Goal: Communication & Community: Share content

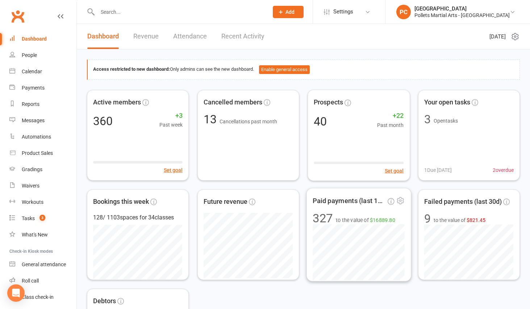
scroll to position [270, 0]
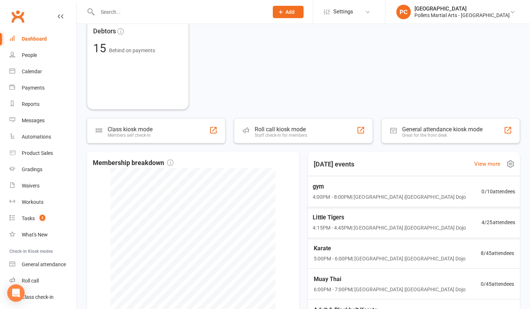
click at [442, 225] on div "Little Tigers 4:15PM - 4:45PM | Pollets Castle Hill | Castle Hill Dojo 4 / 25 a…" at bounding box center [414, 222] width 220 height 31
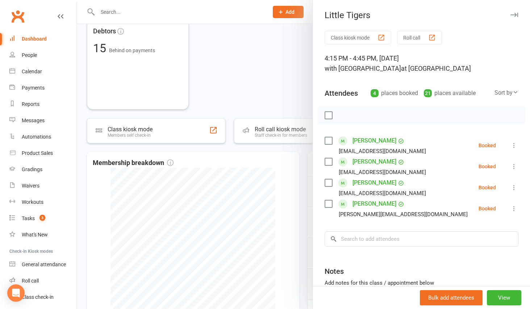
click at [279, 91] on div at bounding box center [303, 154] width 453 height 309
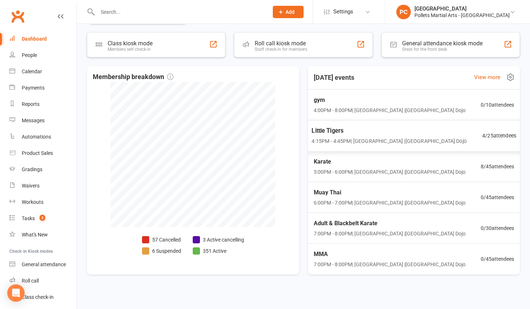
scroll to position [359, 0]
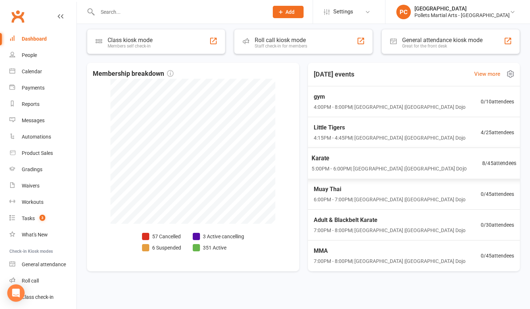
click at [384, 165] on span "5:00PM - 6:00PM | [GEOGRAPHIC_DATA] | [GEOGRAPHIC_DATA]" at bounding box center [389, 169] width 155 height 8
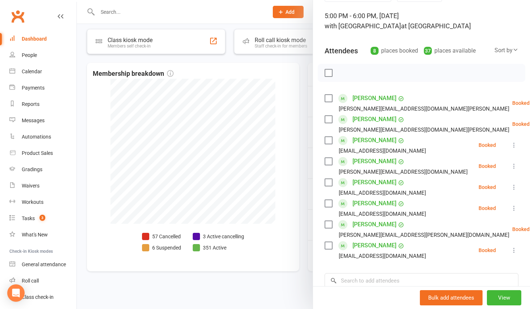
scroll to position [38, 0]
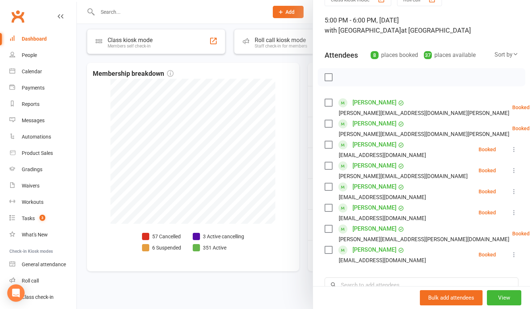
click at [306, 147] on div at bounding box center [303, 154] width 453 height 309
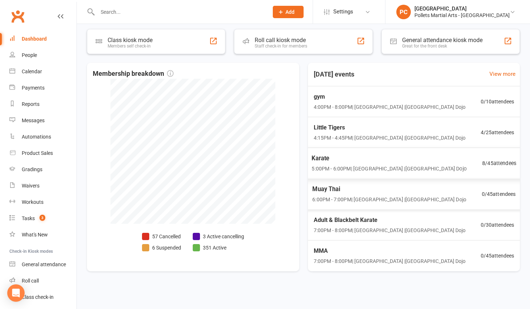
click at [370, 165] on span "5:00PM - 6:00PM | [GEOGRAPHIC_DATA] | [GEOGRAPHIC_DATA]" at bounding box center [389, 169] width 155 height 8
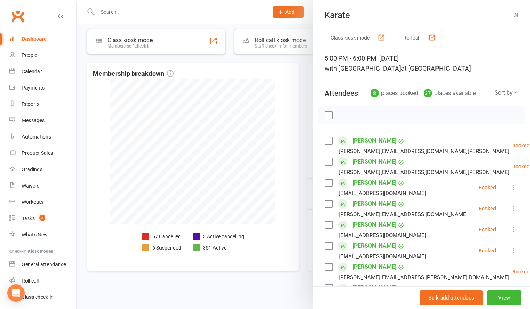
click at [300, 151] on div at bounding box center [303, 154] width 453 height 309
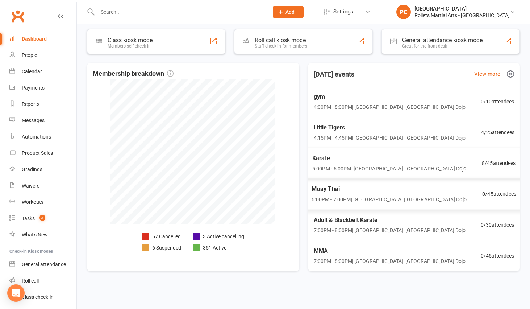
click at [369, 195] on span "6:00PM - 7:00PM | Pollets Castle Hill | Castle Hill Dojo" at bounding box center [389, 199] width 155 height 8
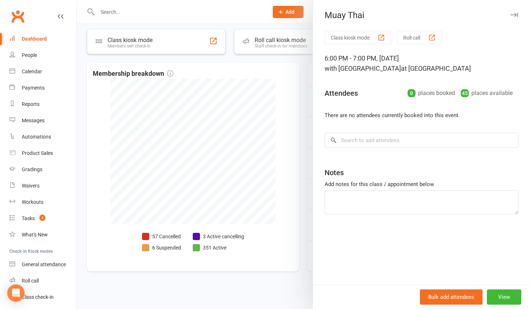
click at [303, 168] on div at bounding box center [303, 154] width 453 height 309
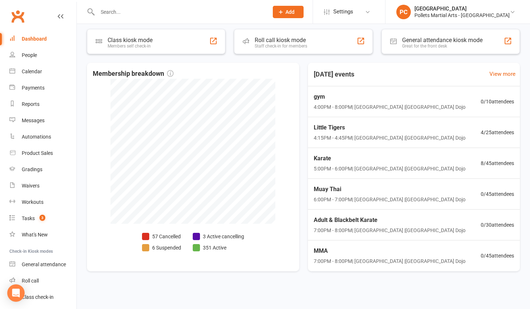
click at [32, 40] on div "Dashboard" at bounding box center [34, 39] width 25 height 6
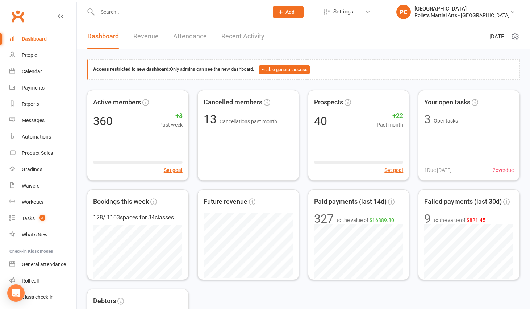
click at [43, 39] on div "Dashboard" at bounding box center [34, 39] width 25 height 6
click at [40, 72] on div "Calendar" at bounding box center [32, 71] width 20 height 6
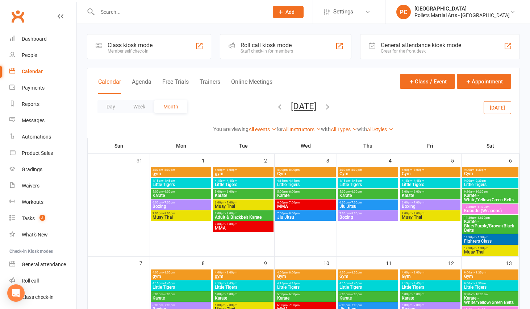
click at [276, 109] on icon "button" at bounding box center [280, 107] width 8 height 8
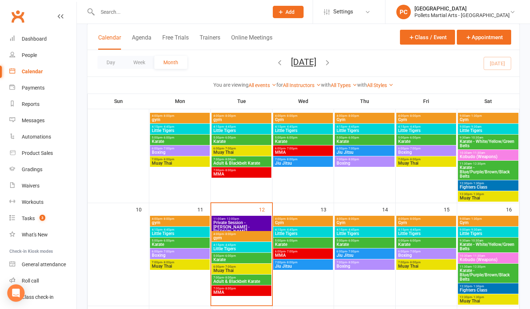
scroll to position [147, 0]
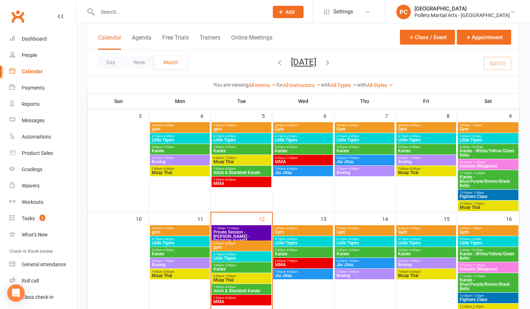
click at [250, 135] on span "4:15pm - 4:45pm" at bounding box center [241, 135] width 57 height 3
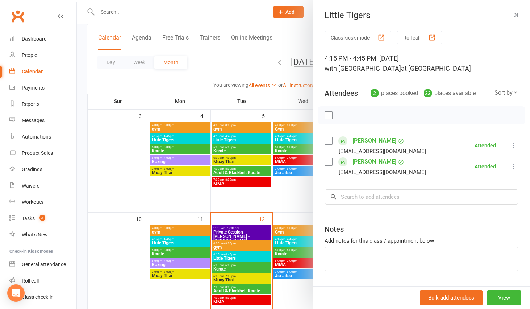
click at [251, 136] on div at bounding box center [303, 154] width 453 height 309
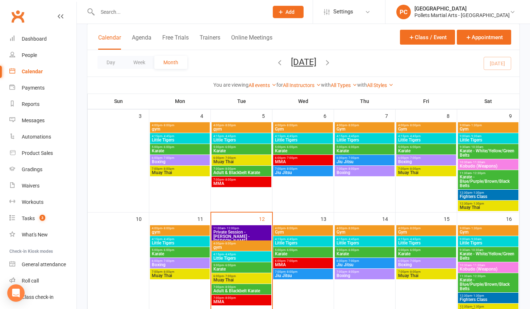
click at [249, 244] on span "4:00pm - 8:00pm" at bounding box center [241, 243] width 57 height 3
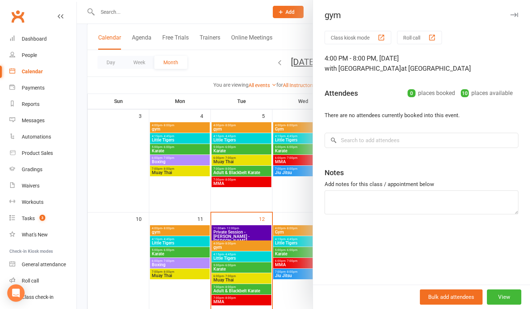
click at [230, 255] on div at bounding box center [303, 154] width 453 height 309
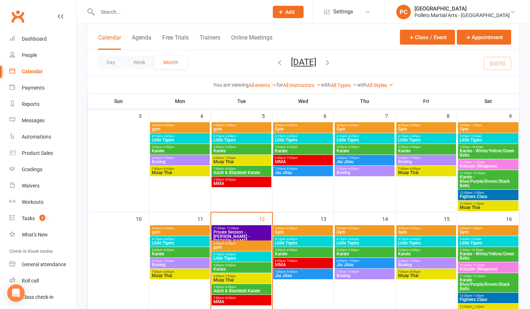
click at [234, 254] on span "- 4:45pm" at bounding box center [230, 254] width 12 height 3
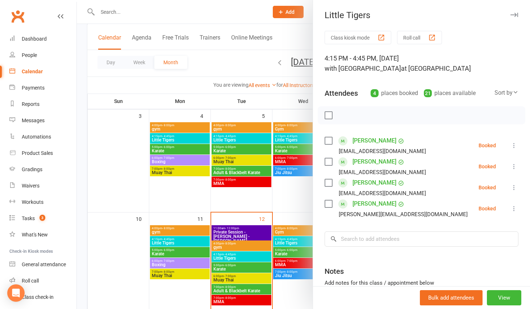
click at [373, 142] on link "[PERSON_NAME]" at bounding box center [375, 141] width 44 height 12
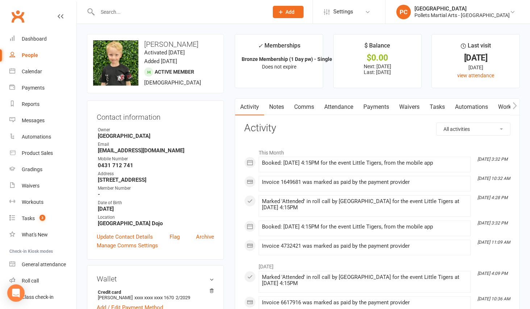
click at [30, 53] on div "People" at bounding box center [30, 55] width 16 height 6
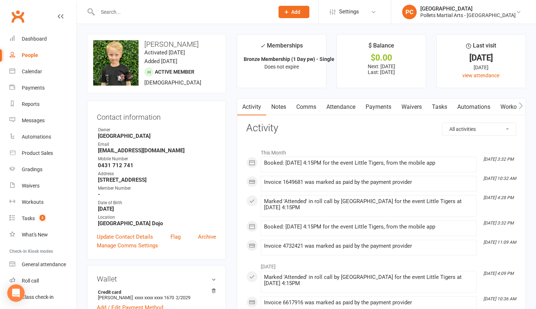
select select "100"
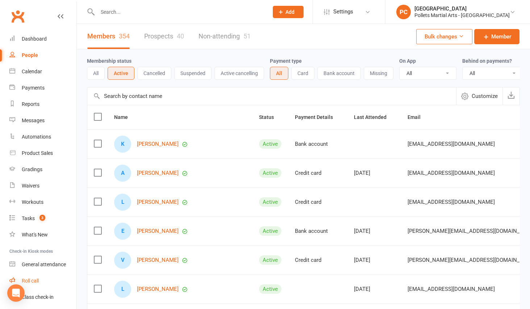
scroll to position [24, 0]
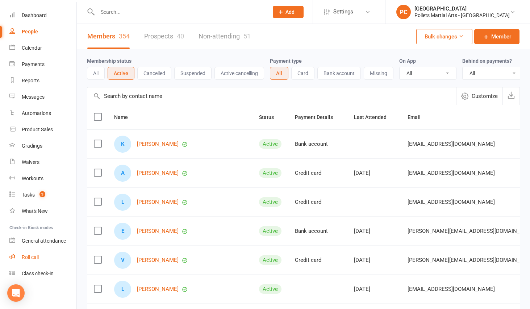
click at [37, 254] on div "Roll call" at bounding box center [30, 257] width 17 height 6
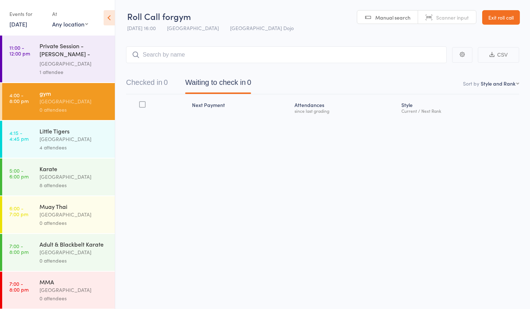
click at [75, 143] on div "4 attendees" at bounding box center [73, 147] width 69 height 8
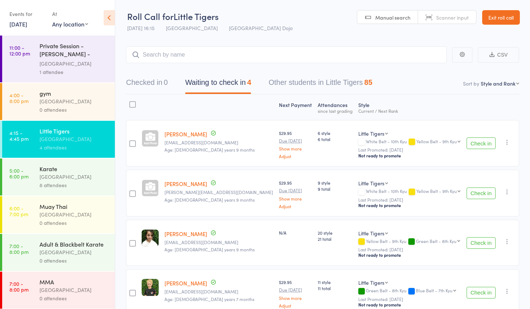
scroll to position [9, 0]
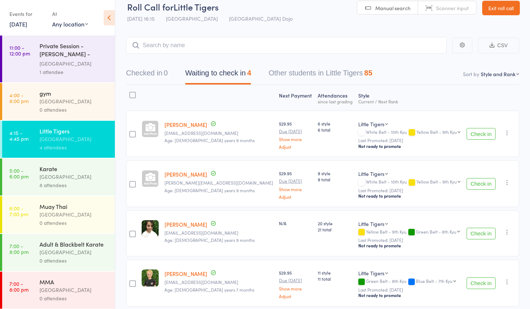
click at [86, 115] on div "gym Pollets Castle Hill 0 attendees" at bounding box center [76, 101] width 75 height 37
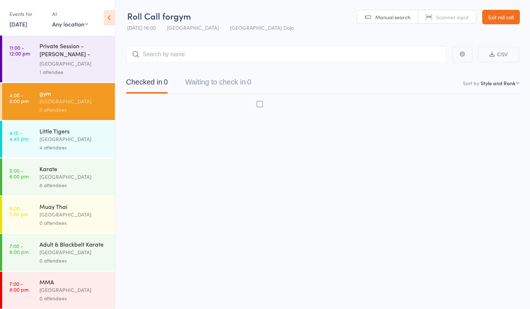
scroll to position [0, 0]
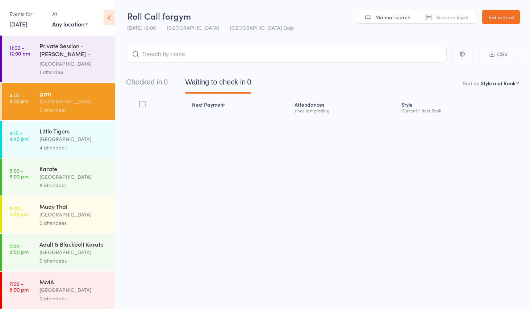
click at [71, 62] on div "[GEOGRAPHIC_DATA]" at bounding box center [73, 63] width 69 height 8
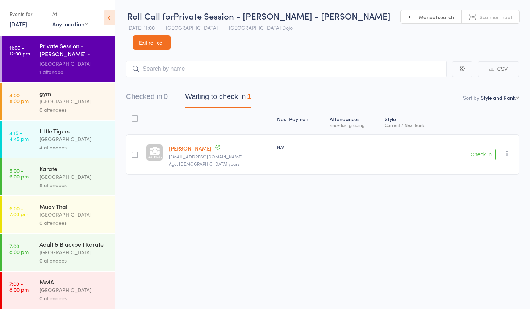
click at [508, 149] on icon "button" at bounding box center [507, 152] width 7 height 7
click at [483, 221] on li "Mark absent" at bounding box center [481, 226] width 60 height 10
click at [74, 174] on div "[GEOGRAPHIC_DATA]" at bounding box center [73, 176] width 69 height 8
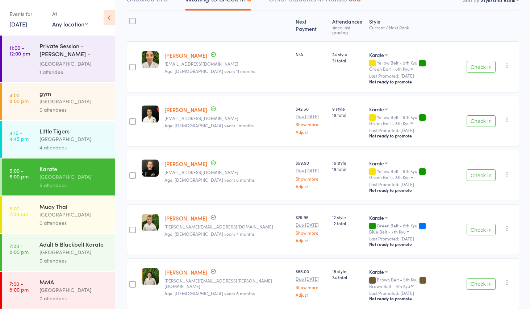
scroll to position [79, 0]
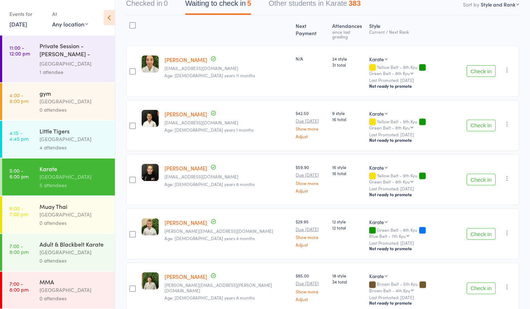
click at [53, 209] on div "Muay Thai" at bounding box center [73, 206] width 69 height 8
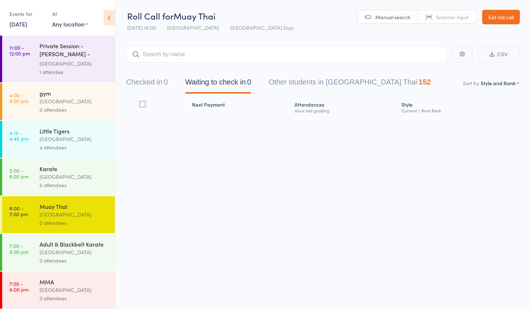
click at [74, 242] on div "Adult & Blackbelt Karate" at bounding box center [73, 244] width 69 height 8
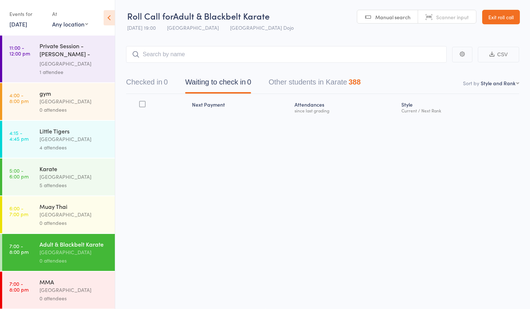
click at [60, 279] on div "MMA" at bounding box center [73, 282] width 69 height 8
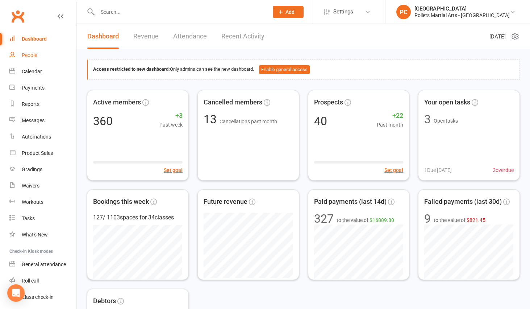
click at [40, 58] on link "People" at bounding box center [42, 55] width 67 height 16
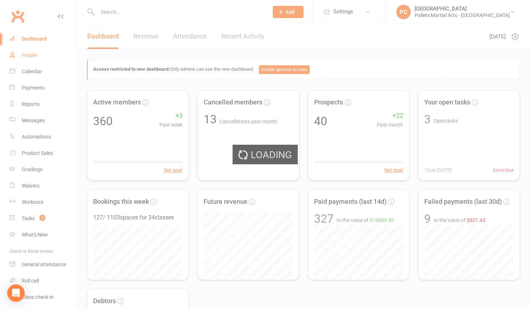
select select "100"
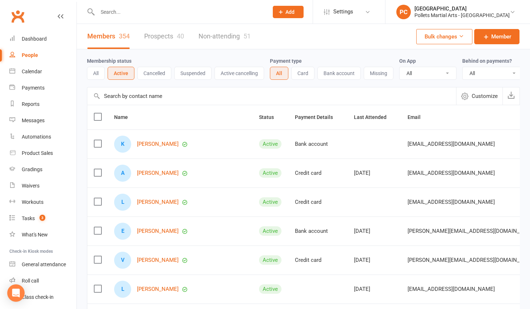
scroll to position [9, 0]
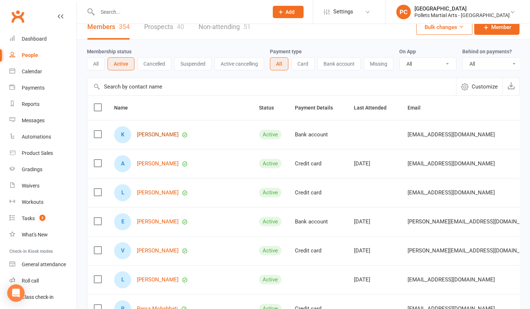
click at [158, 138] on link "[PERSON_NAME]" at bounding box center [158, 135] width 42 height 6
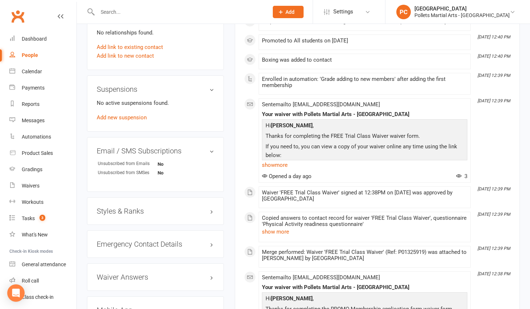
scroll to position [463, 0]
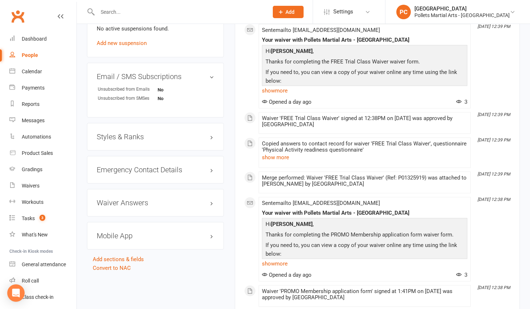
click at [136, 133] on h3 "Styles & Ranks" at bounding box center [155, 137] width 117 height 8
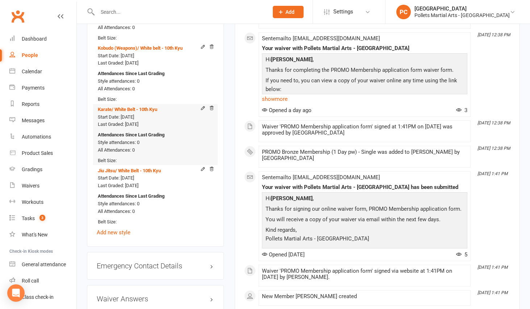
scroll to position [665, 0]
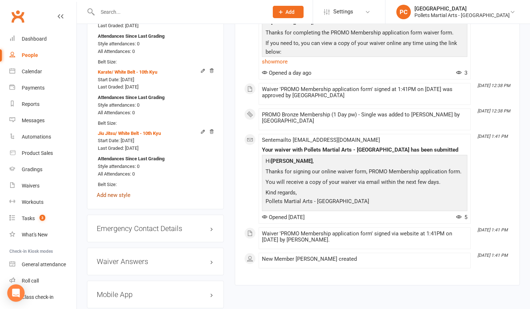
click at [117, 192] on link "Add new style" at bounding box center [114, 195] width 34 height 7
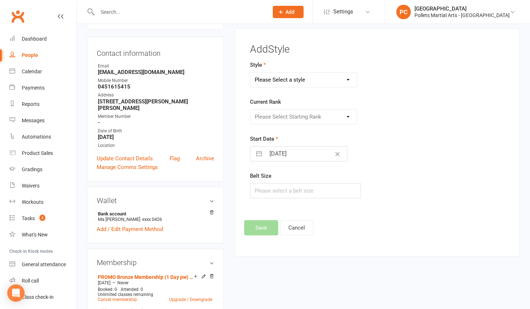
scroll to position [55, 0]
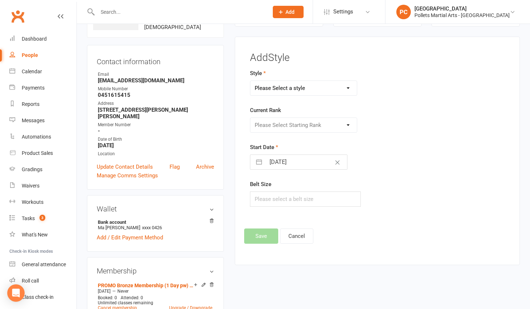
click at [297, 86] on select "Please Select a style Boxing Jiu Jitsu Karate Kobudo (Weapons) Little Tigers MM…" at bounding box center [303, 88] width 107 height 14
select select "3503"
click at [250, 81] on select "Please Select a style Boxing Jiu Jitsu Karate Kobudo (Weapons) Little Tigers MM…" at bounding box center [303, 88] width 107 height 14
click at [310, 128] on select "Please Select Starting Rank Ungraded Grade 1 Yellow Prajiet Grade 2 Green Praji…" at bounding box center [303, 125] width 107 height 14
select select "41471"
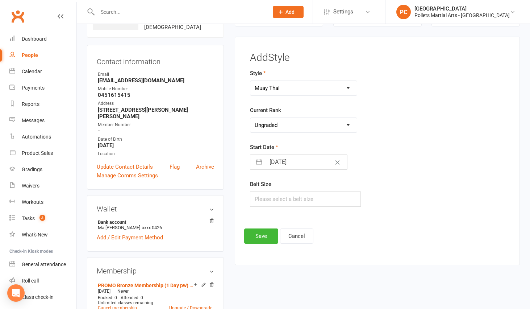
click at [250, 118] on select "Please Select Starting Rank Ungraded Grade 1 Yellow Prajiet Grade 2 Green Praji…" at bounding box center [303, 125] width 107 height 14
click at [413, 136] on form "Style Boxing Jiu Jitsu Karate Kobudo (Weapons) Little Tigers MMA Muay Thai Curr…" at bounding box center [333, 138] width 166 height 138
click at [262, 243] on button "Save" at bounding box center [261, 235] width 34 height 15
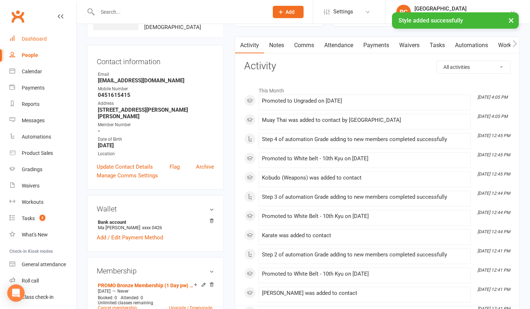
click at [28, 41] on div "Dashboard" at bounding box center [34, 39] width 25 height 6
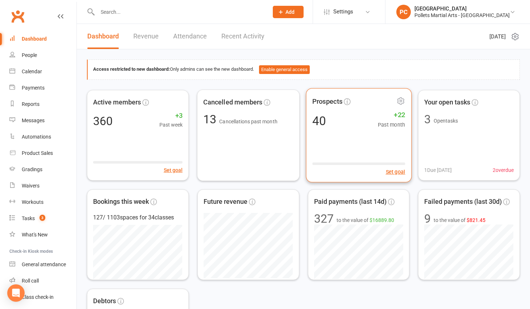
scroll to position [47, 0]
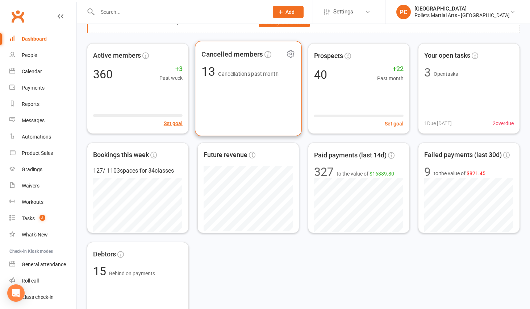
click at [226, 87] on div "Cancelled members 13 Cancellations past month" at bounding box center [248, 88] width 107 height 95
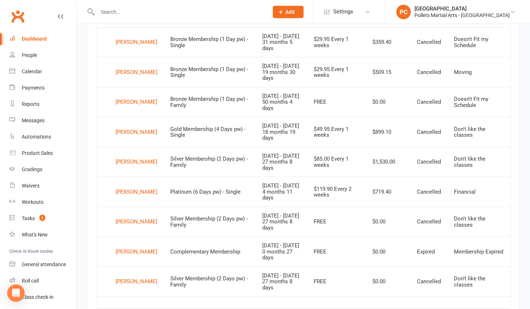
scroll to position [453, 0]
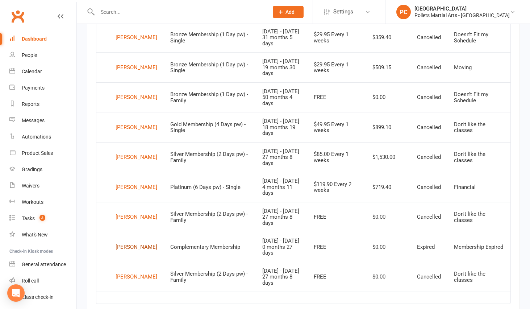
click at [133, 248] on div "[PERSON_NAME]" at bounding box center [137, 246] width 42 height 11
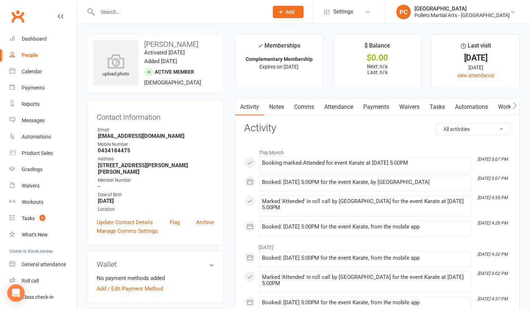
click at [307, 109] on link "Comms" at bounding box center [304, 107] width 30 height 17
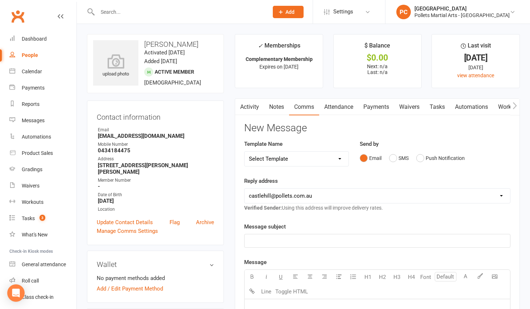
click at [319, 195] on select "[EMAIL_ADDRESS][DOMAIN_NAME] [EMAIL_ADDRESS][DOMAIN_NAME]" at bounding box center [378, 195] width 266 height 14
click at [326, 159] on select "Select Template [SMS] [Default template - review before using] Appointment remi…" at bounding box center [297, 158] width 104 height 14
select select "15"
click at [245, 151] on select "Select Template [SMS] [Default template - review before using] Appointment remi…" at bounding box center [297, 158] width 104 height 14
drag, startPoint x: 314, startPoint y: 241, endPoint x: 210, endPoint y: 225, distance: 105.3
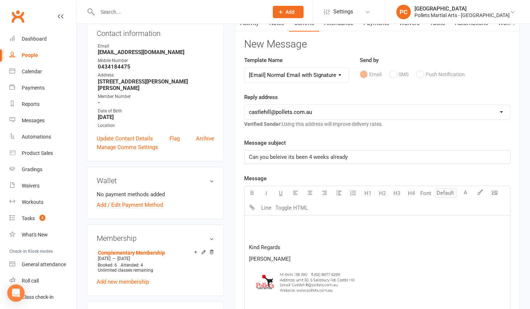
click at [280, 158] on span "Can you beleive its been 4 weeks already" at bounding box center [298, 157] width 99 height 7
click at [257, 219] on div "Kind Regards [PERSON_NAME] ﻿" at bounding box center [378, 269] width 266 height 109
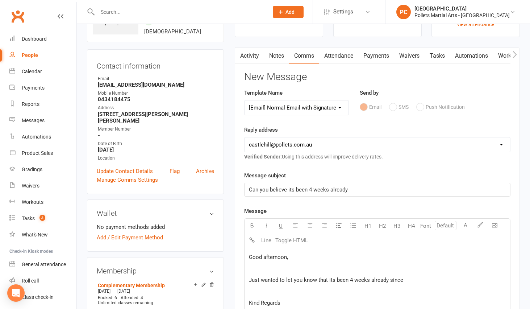
scroll to position [205, 0]
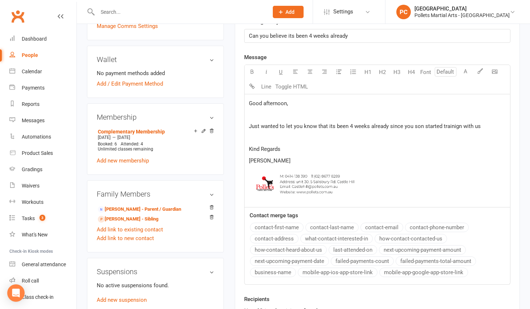
click at [455, 124] on span "Just wanted to let you know that its been 4 weeks already since you son started…" at bounding box center [365, 126] width 232 height 7
click at [478, 128] on span "Just wanted to let you know that its been 4 weeks already since you son started…" at bounding box center [365, 126] width 232 height 7
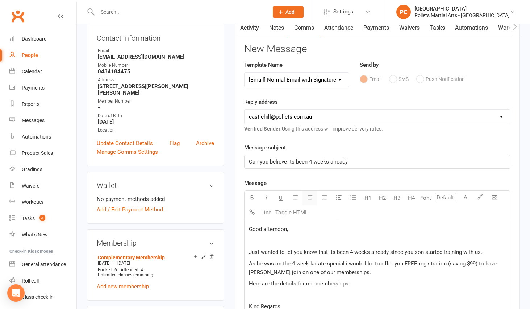
scroll to position [168, 0]
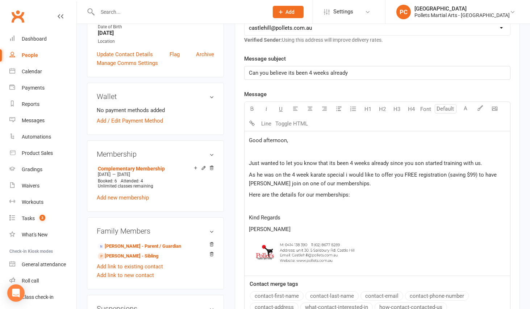
click at [267, 206] on p at bounding box center [377, 206] width 257 height 9
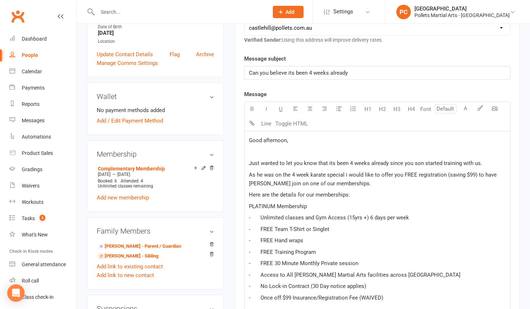
scroll to position [642, 0]
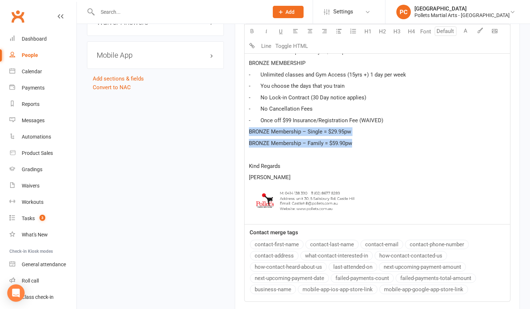
drag, startPoint x: 357, startPoint y: 142, endPoint x: 245, endPoint y: 129, distance: 113.4
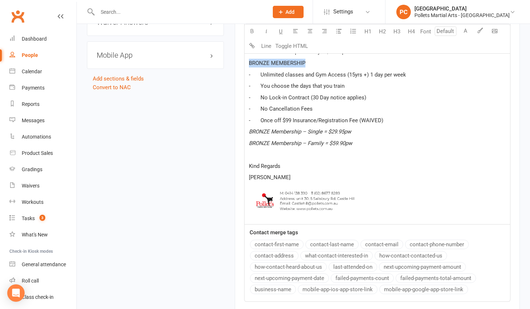
drag, startPoint x: 306, startPoint y: 64, endPoint x: 249, endPoint y: 61, distance: 57.4
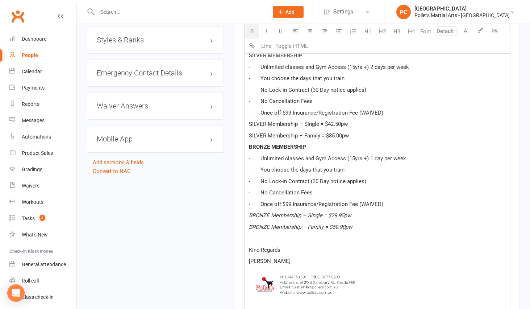
scroll to position [554, 0]
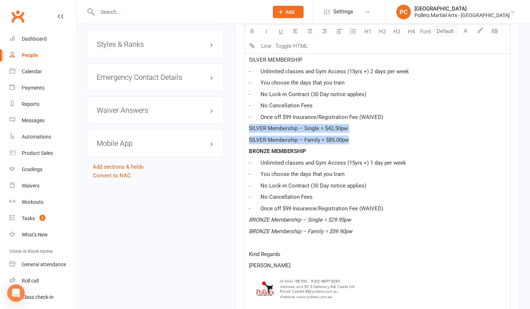
drag, startPoint x: 354, startPoint y: 141, endPoint x: 249, endPoint y: 128, distance: 105.8
click at [249, 128] on div "Good afternoon, ﻿ Just wanted to let you know that its been 4 weeks already sin…" at bounding box center [378, 28] width 266 height 567
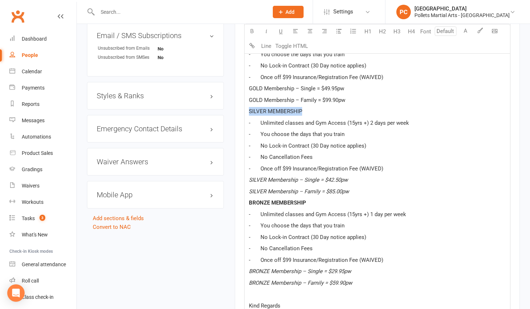
drag, startPoint x: 299, startPoint y: 113, endPoint x: 244, endPoint y: 115, distance: 55.1
click at [244, 115] on div "Activity Notes Comms Attendance Payments Waivers Tasks Automations Workouts Gra…" at bounding box center [377, 52] width 285 height 912
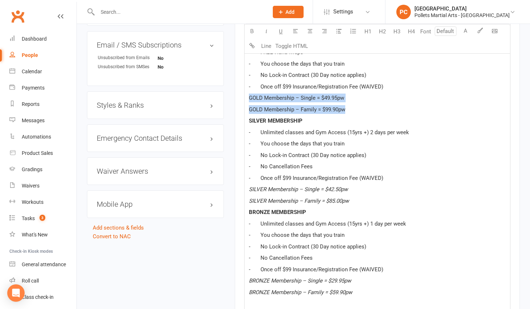
drag, startPoint x: 354, startPoint y: 112, endPoint x: 247, endPoint y: 101, distance: 107.4
click at [247, 101] on div "Good afternoon, ﻿ Just wanted to let you know that its been 4 weeks already sin…" at bounding box center [378, 89] width 266 height 567
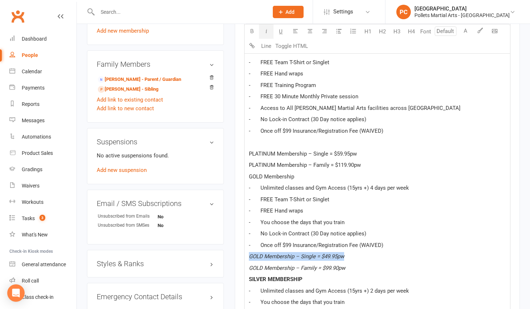
scroll to position [297, 0]
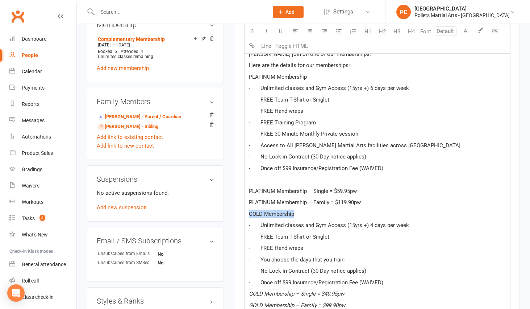
drag, startPoint x: 297, startPoint y: 213, endPoint x: 236, endPoint y: 214, distance: 61.3
click at [236, 214] on div "Activity Notes Comms Attendance Payments Waivers Tasks Automations Workouts Gra…" at bounding box center [377, 257] width 285 height 912
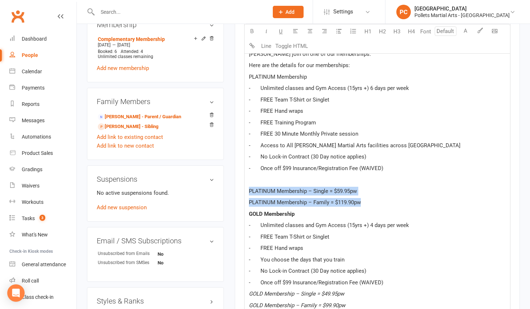
drag, startPoint x: 363, startPoint y: 201, endPoint x: 234, endPoint y: 188, distance: 129.3
click at [234, 188] on main "✓ Memberships Complementary Membership Expires on [DATE] $ Balance $0.00 Next: …" at bounding box center [377, 228] width 296 height 983
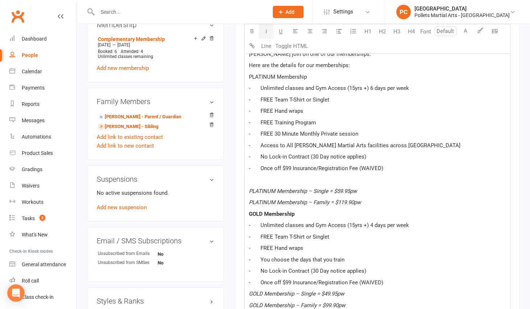
click at [385, 180] on p "﻿" at bounding box center [377, 179] width 257 height 9
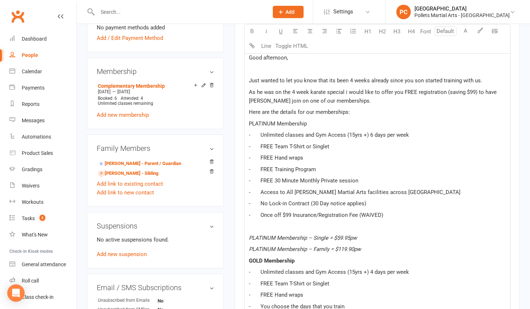
drag, startPoint x: 312, startPoint y: 123, endPoint x: 244, endPoint y: 124, distance: 68.1
click at [244, 124] on div "Activity Notes Comms Attendance Payments Waivers Tasks Automations Workouts Gra…" at bounding box center [377, 304] width 285 height 912
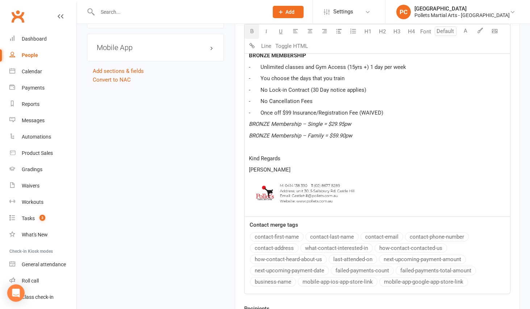
scroll to position [686, 0]
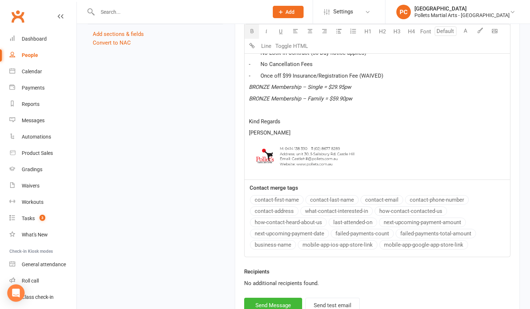
click at [294, 113] on p "﻿" at bounding box center [377, 109] width 257 height 9
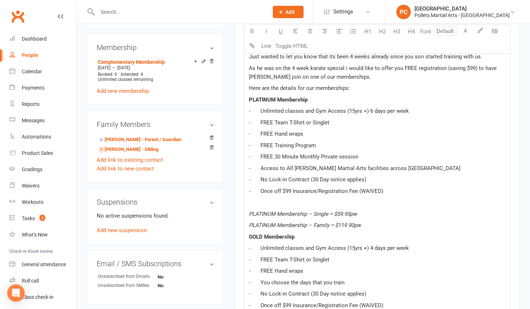
scroll to position [187, 0]
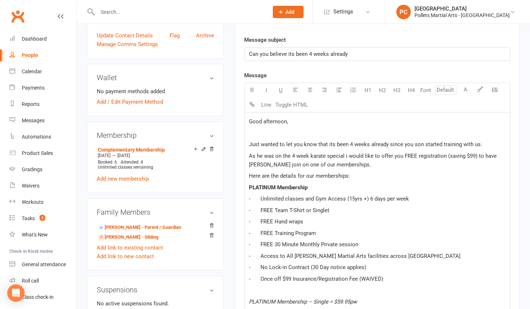
click at [347, 164] on p "As he was on the 4 week karate special i would like to offer you FREE registrat…" at bounding box center [377, 159] width 257 height 17
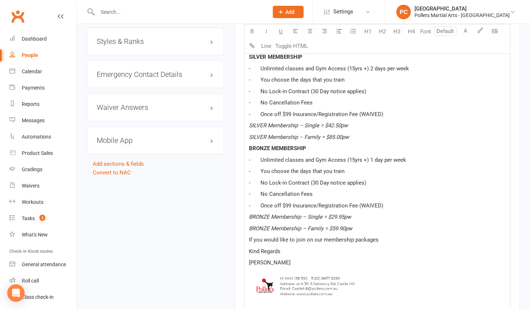
scroll to position [594, 0]
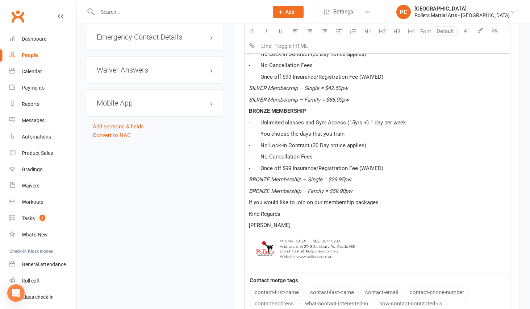
click at [386, 203] on p "If you would like to join on our membership packages" at bounding box center [377, 202] width 257 height 9
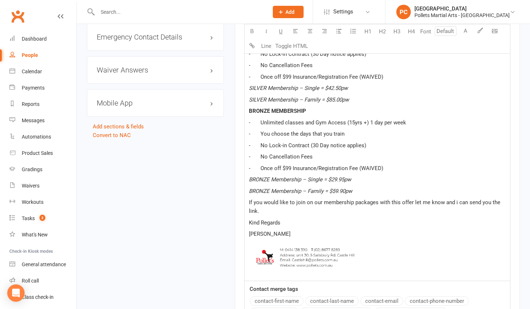
scroll to position [715, 0]
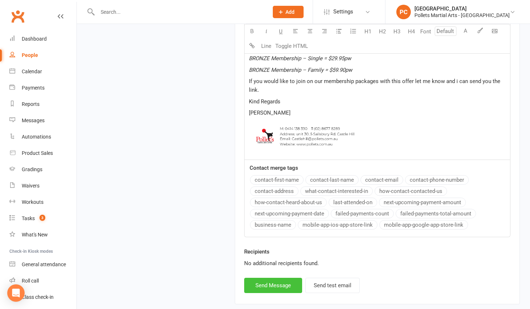
click at [266, 291] on button "Send Message" at bounding box center [273, 285] width 58 height 15
select select
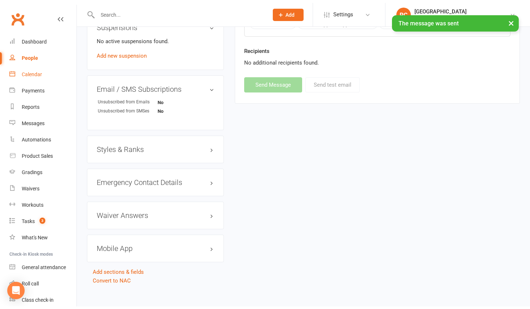
scroll to position [446, 0]
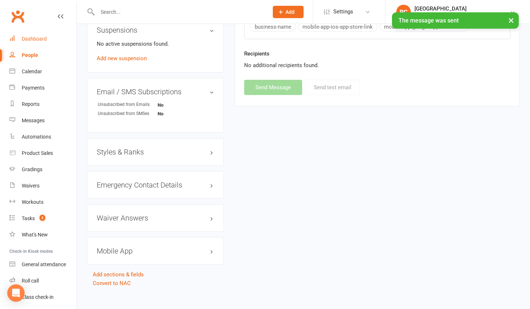
click at [31, 43] on link "Dashboard" at bounding box center [42, 39] width 67 height 16
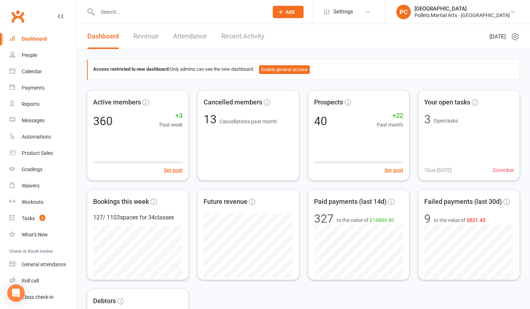
click at [223, 35] on link "Recent Activity" at bounding box center [242, 36] width 43 height 25
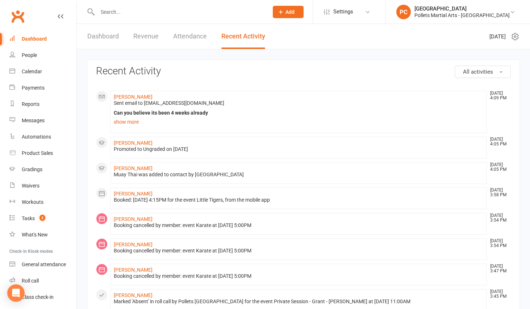
scroll to position [5, 0]
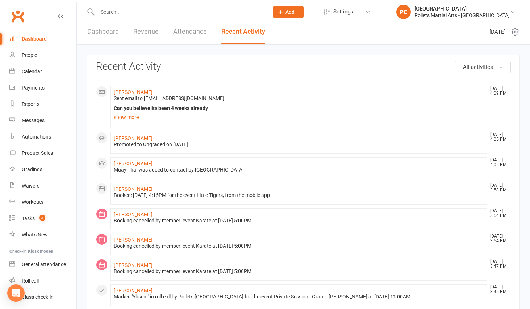
drag, startPoint x: 37, startPoint y: 37, endPoint x: 48, endPoint y: 37, distance: 11.6
click at [37, 37] on div "Dashboard" at bounding box center [34, 39] width 25 height 6
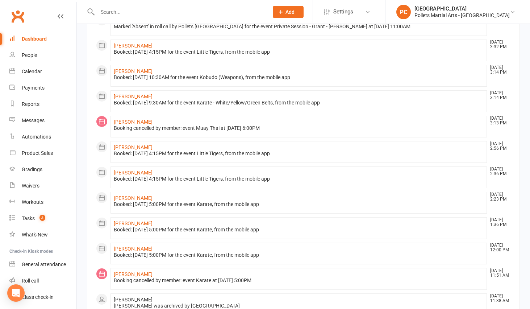
click at [35, 38] on div "Dashboard" at bounding box center [34, 39] width 25 height 6
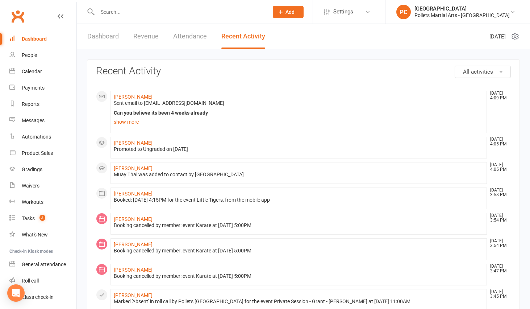
click at [107, 36] on link "Dashboard" at bounding box center [103, 36] width 32 height 25
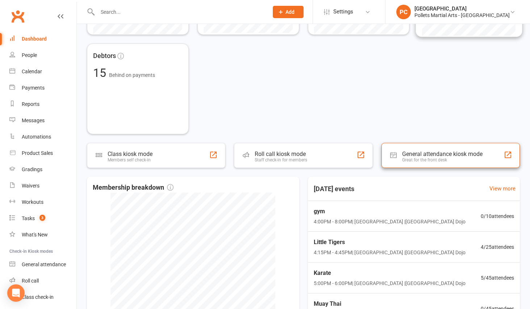
scroll to position [320, 0]
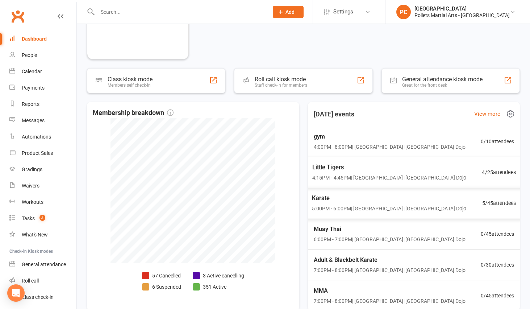
click at [420, 206] on span "5:00PM - 6:00PM | [GEOGRAPHIC_DATA] | [GEOGRAPHIC_DATA]" at bounding box center [389, 208] width 154 height 8
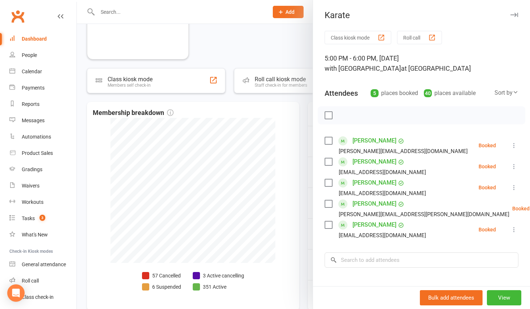
click at [276, 57] on div at bounding box center [303, 154] width 453 height 309
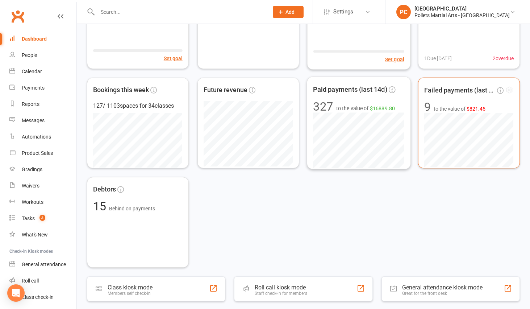
scroll to position [147, 0]
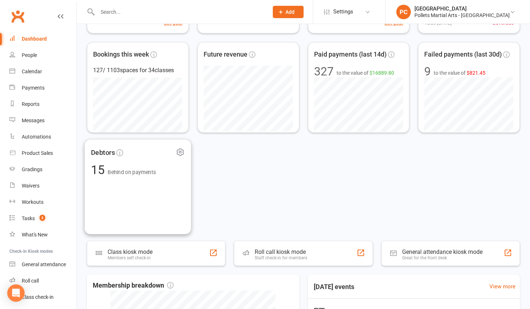
click at [161, 178] on div "Debtors 15 Behind on payments" at bounding box center [137, 186] width 107 height 95
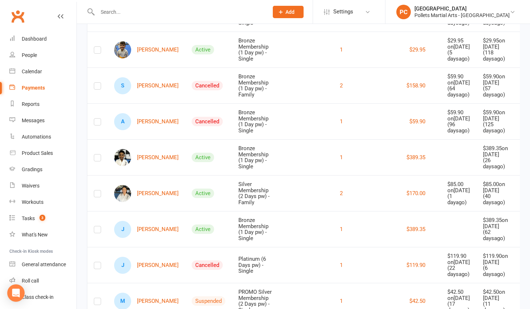
scroll to position [205, 0]
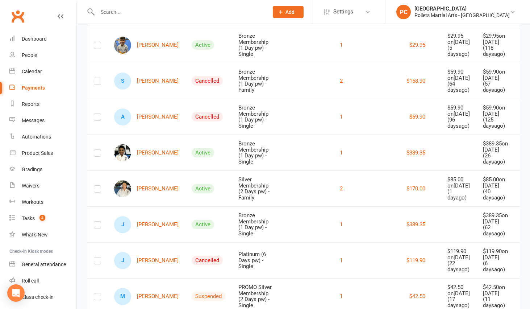
click at [522, 84] on icon at bounding box center [525, 80] width 7 height 7
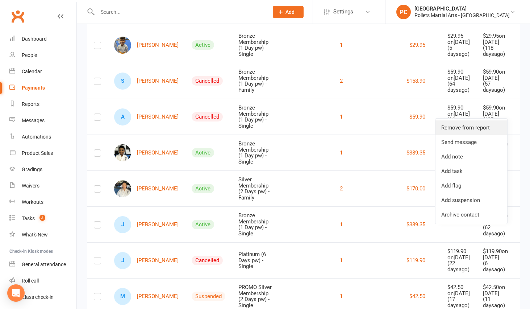
click at [479, 132] on link "Remove from report" at bounding box center [472, 127] width 72 height 14
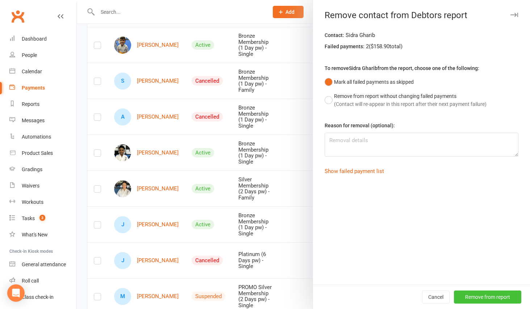
click at [476, 294] on button "Remove from report" at bounding box center [487, 296] width 67 height 13
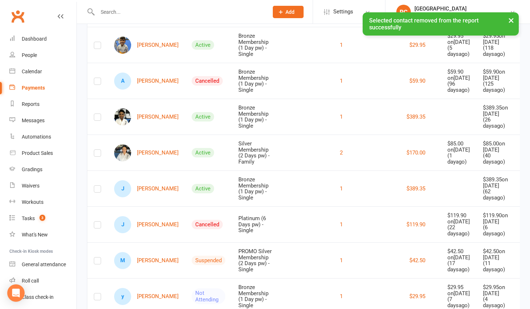
click at [522, 84] on icon at bounding box center [525, 80] width 7 height 7
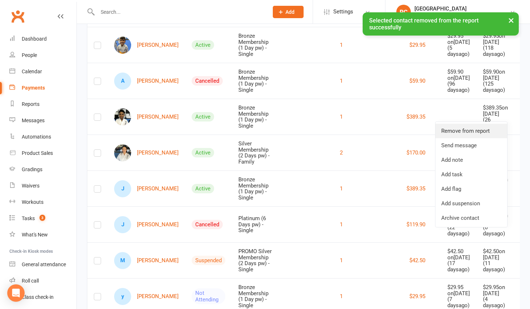
click at [479, 135] on link "Remove from report" at bounding box center [472, 131] width 72 height 14
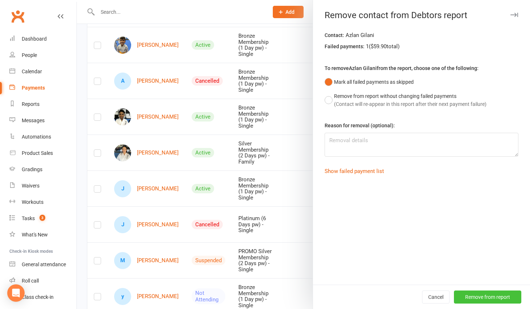
click at [463, 297] on button "Remove from report" at bounding box center [487, 296] width 67 height 13
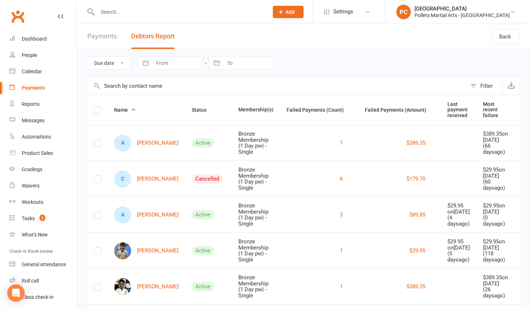
scroll to position [4, 0]
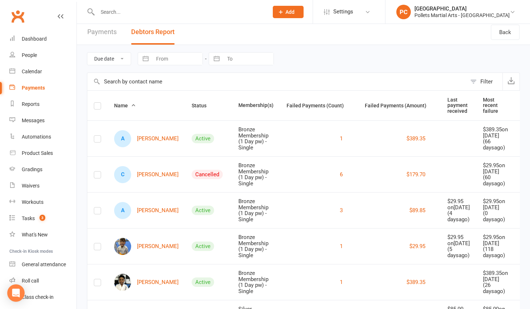
click at [522, 178] on icon at bounding box center [525, 174] width 7 height 7
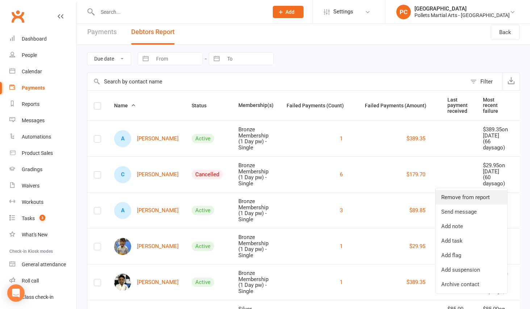
click at [478, 197] on link "Remove from report" at bounding box center [472, 197] width 72 height 14
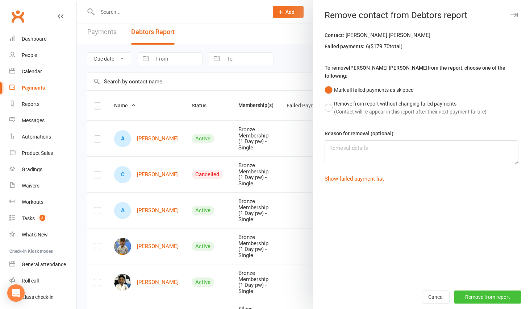
click at [481, 295] on button "Remove from report" at bounding box center [487, 296] width 67 height 13
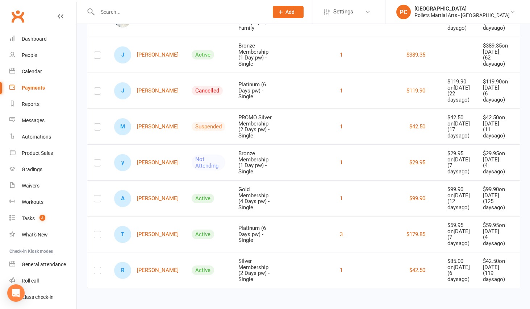
scroll to position [357, 0]
click at [41, 37] on div "Dashboard" at bounding box center [34, 39] width 25 height 6
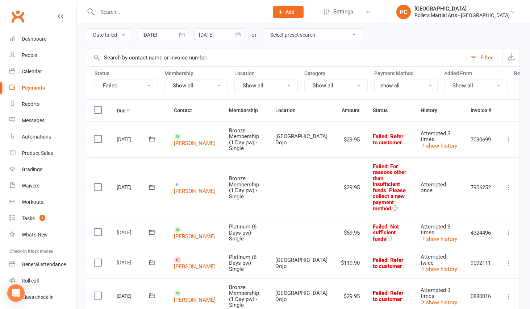
scroll to position [39, 0]
